Goal: Task Accomplishment & Management: Manage account settings

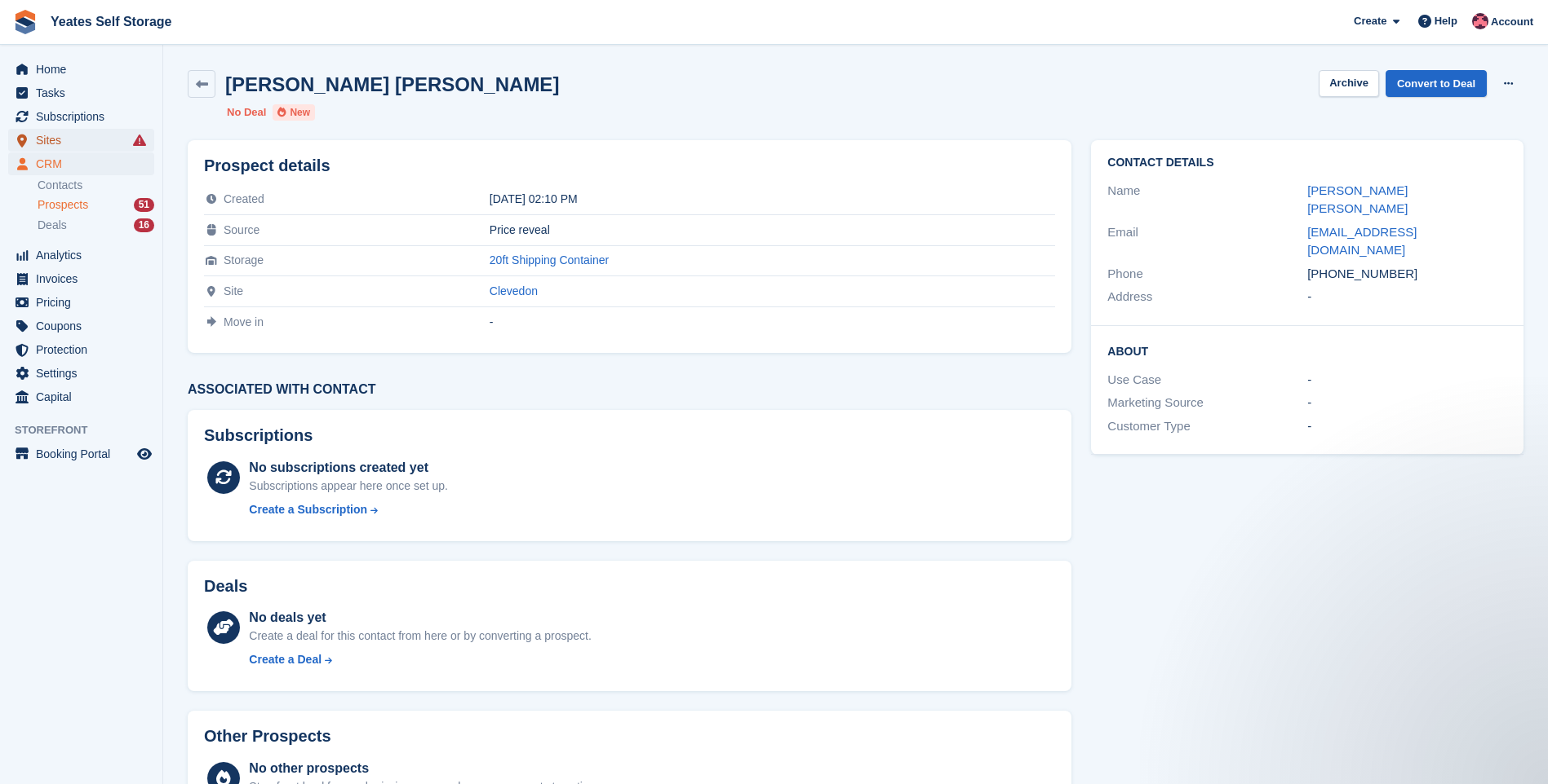
click at [73, 137] on span "Sites" at bounding box center [85, 139] width 98 height 23
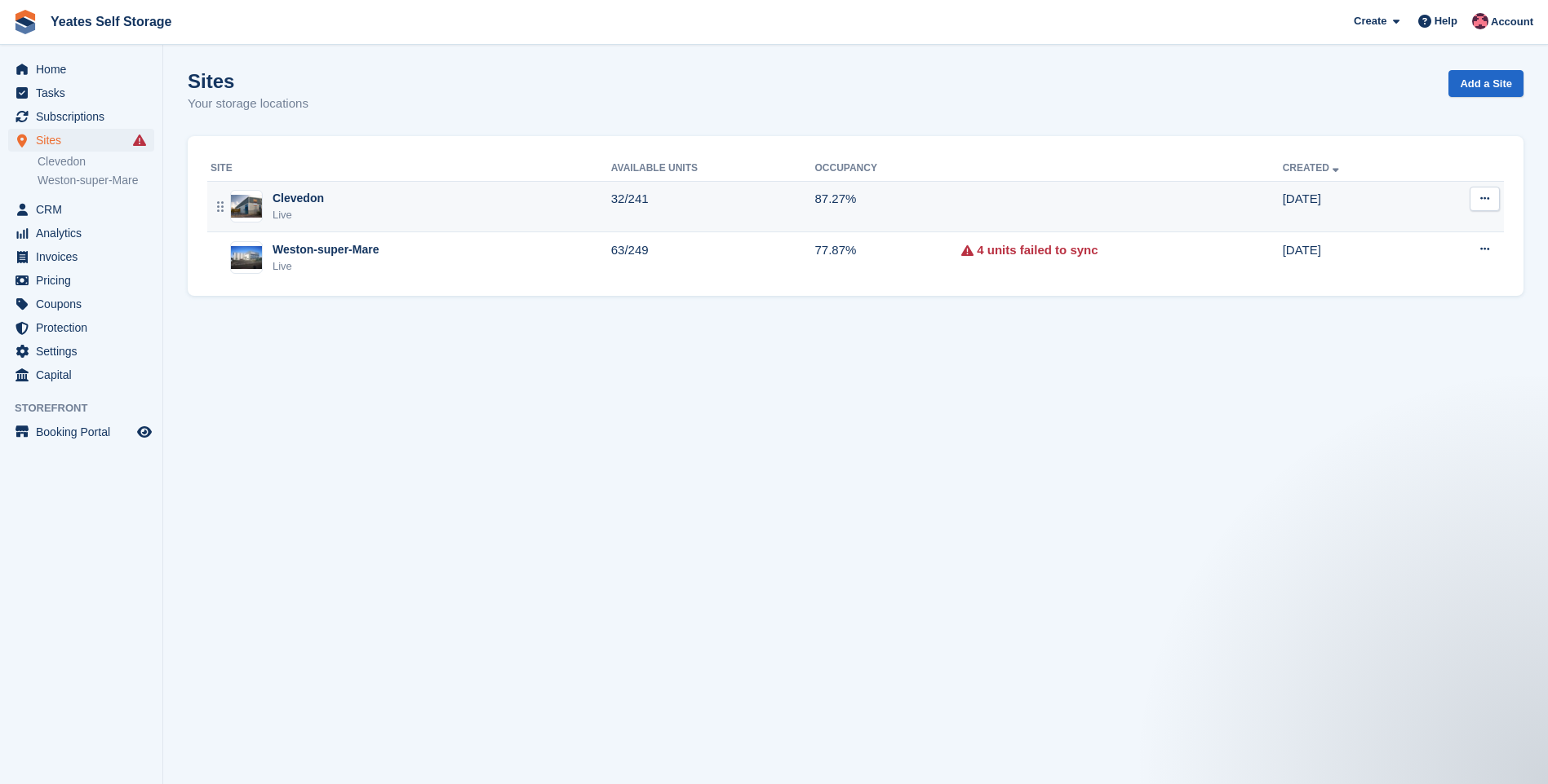
click at [373, 212] on div "Clevedon Live" at bounding box center [411, 207] width 401 height 34
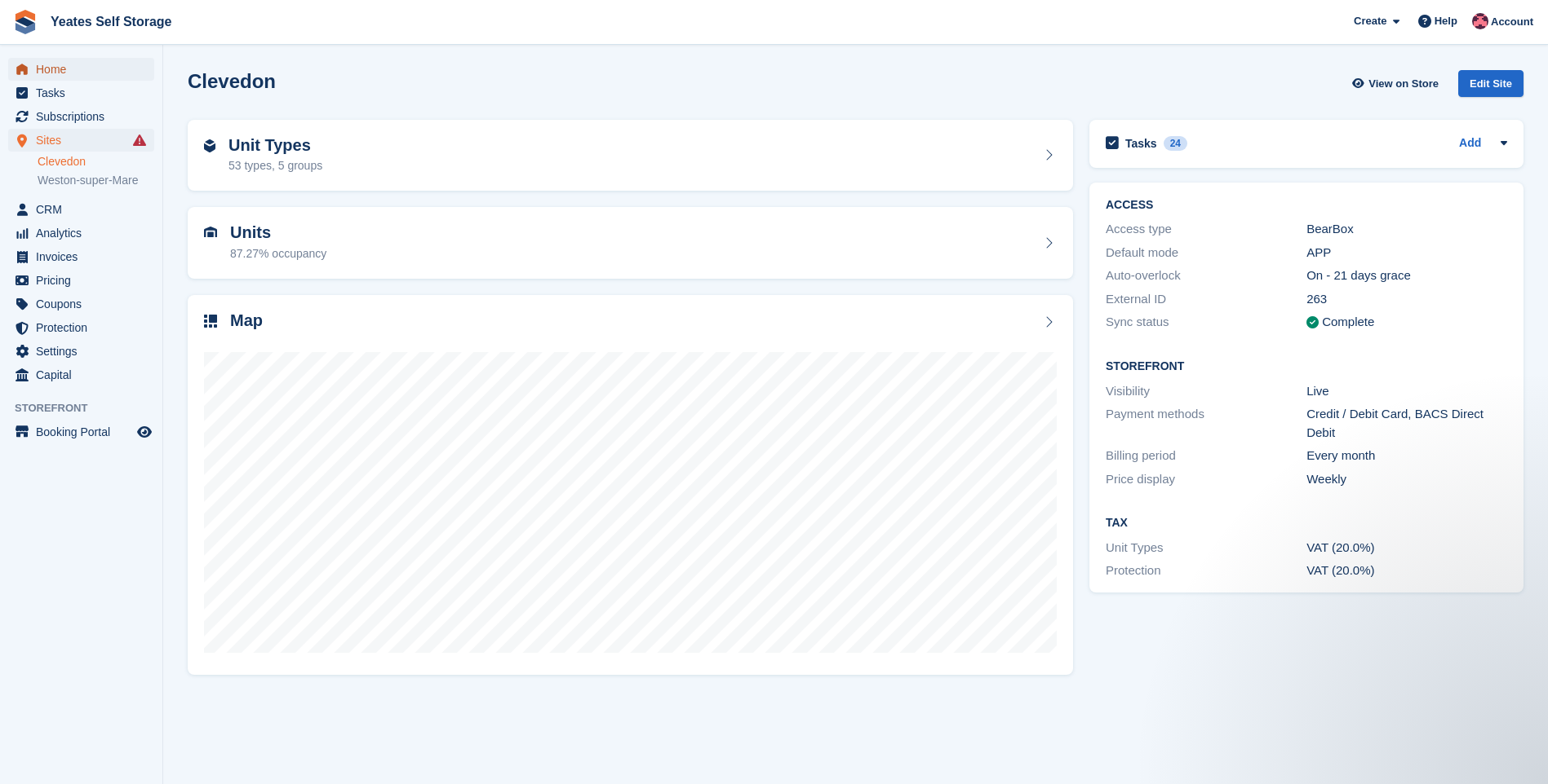
click at [62, 74] on span "Home" at bounding box center [85, 69] width 98 height 23
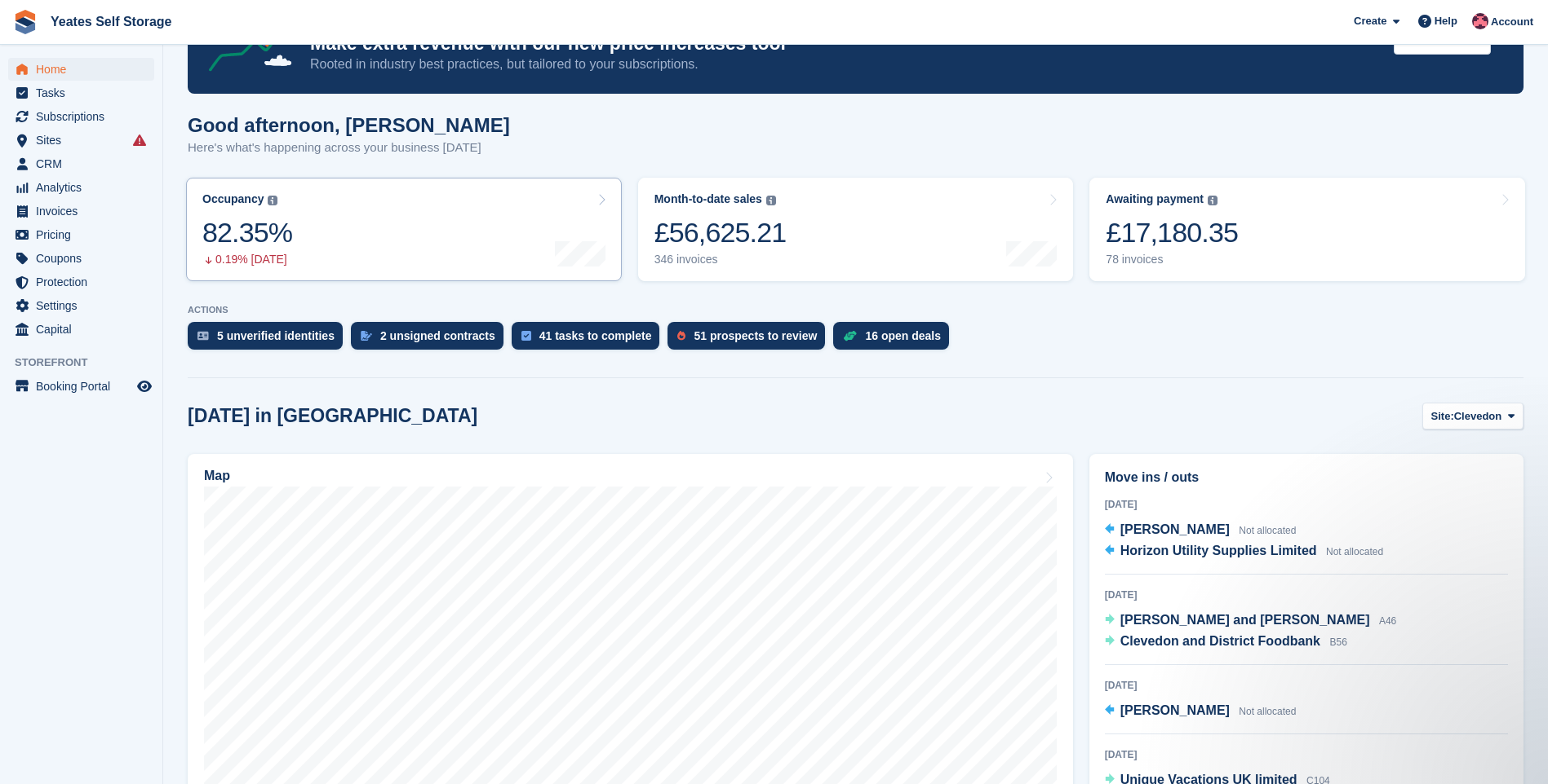
click at [343, 210] on link "Occupancy The percentage of all currently allocated units in terms of area. Inc…" at bounding box center [404, 229] width 436 height 104
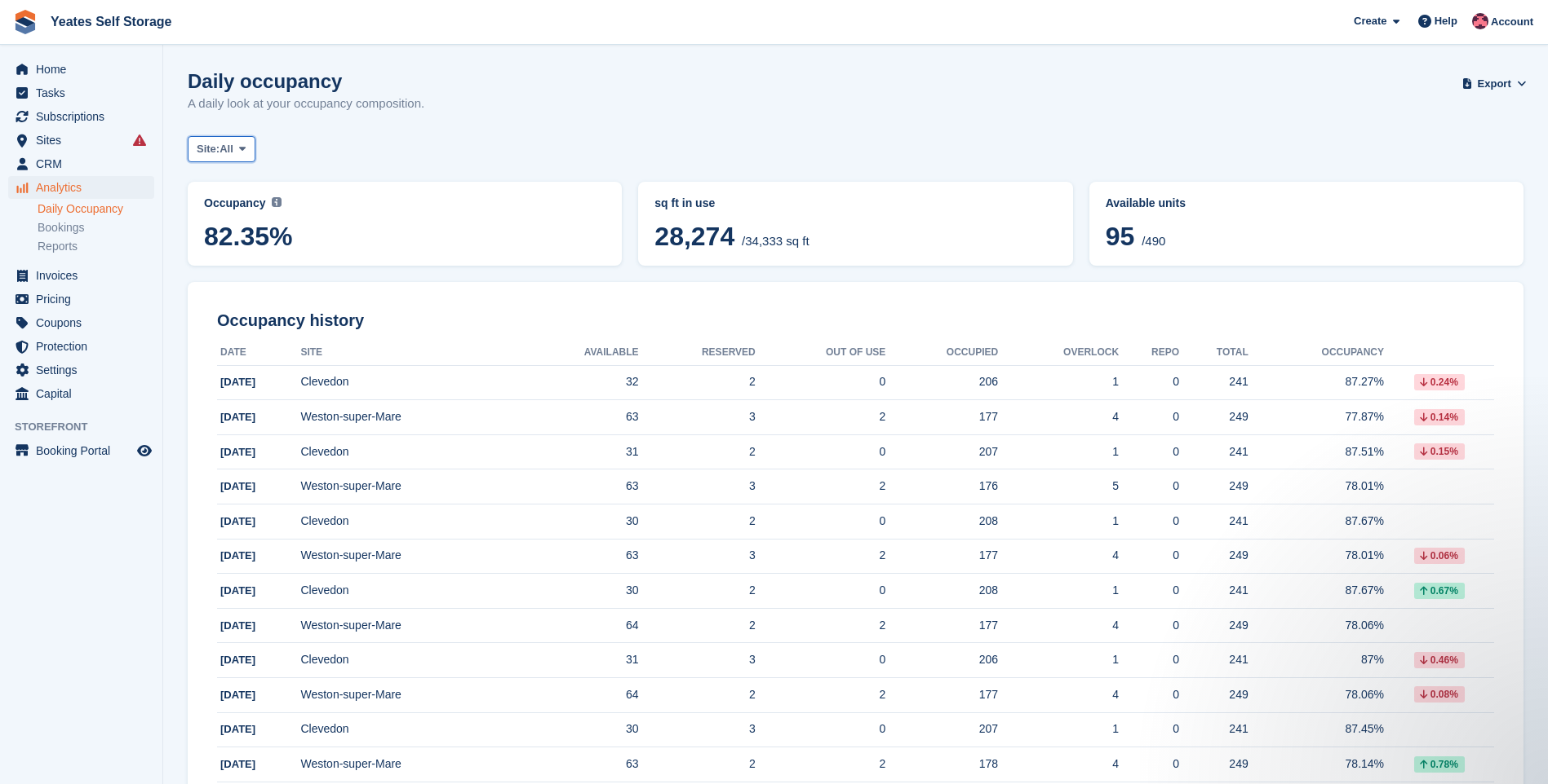
click at [243, 146] on icon at bounding box center [242, 148] width 7 height 11
click at [239, 215] on link "Clevedon" at bounding box center [266, 216] width 142 height 29
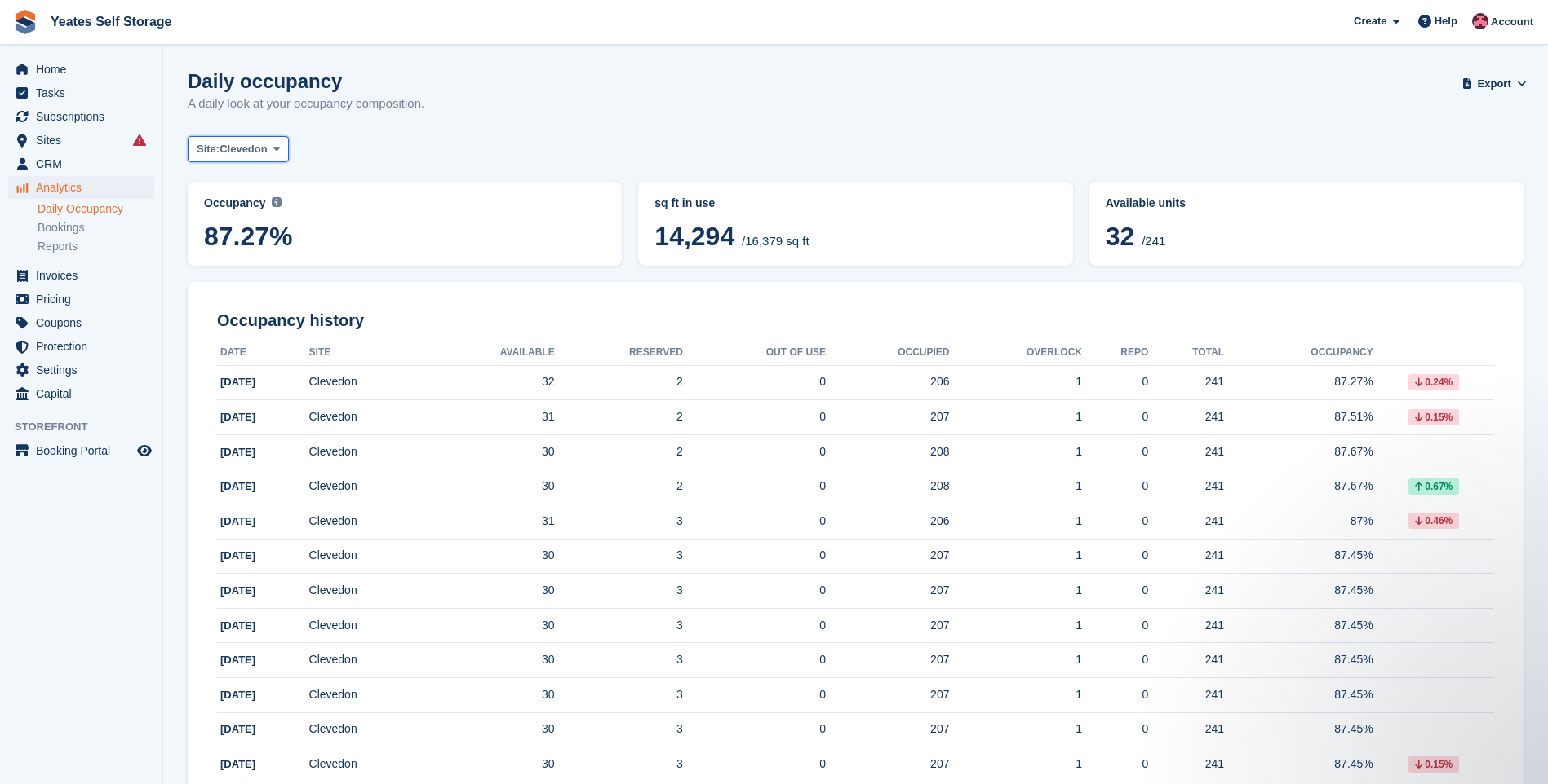
click at [276, 151] on icon at bounding box center [276, 148] width 7 height 11
click at [254, 245] on link "Weston-super-Mare" at bounding box center [266, 245] width 142 height 29
